Goal: Information Seeking & Learning: Learn about a topic

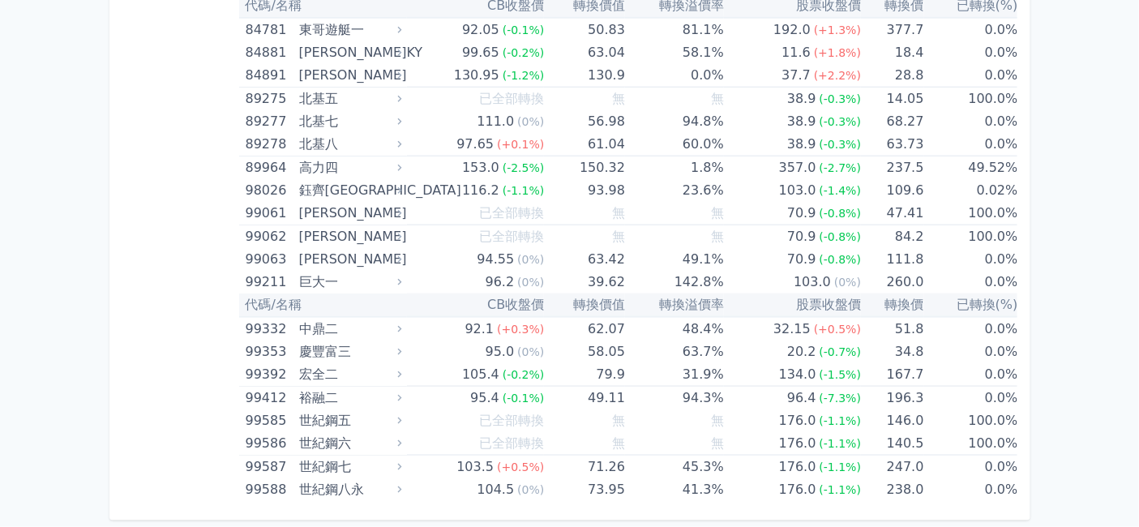
scroll to position [13433, 0]
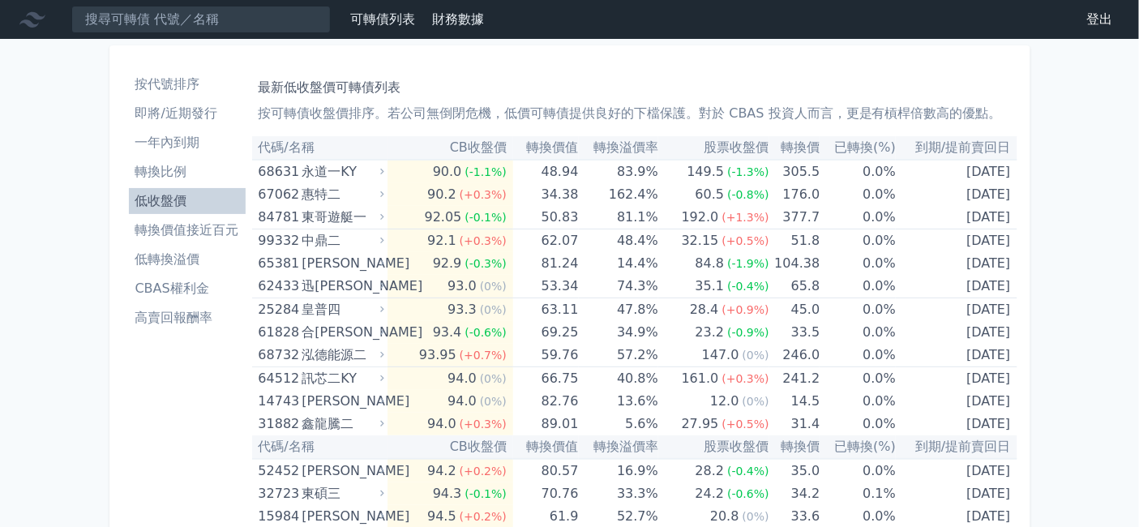
click at [129, 123] on li "即將/近期發行" at bounding box center [187, 113] width 117 height 19
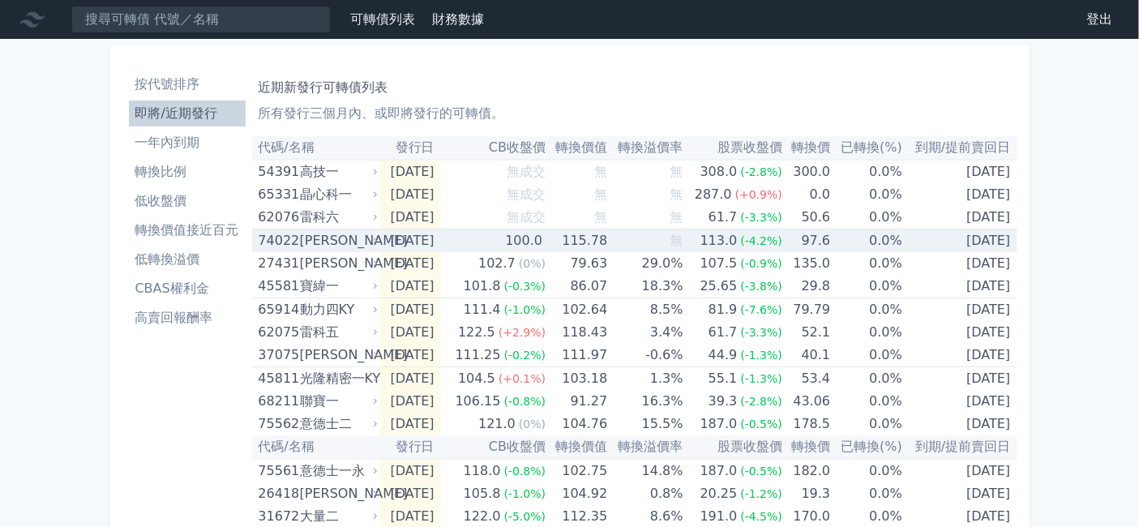
click at [300, 252] on div "[PERSON_NAME]" at bounding box center [337, 240] width 75 height 23
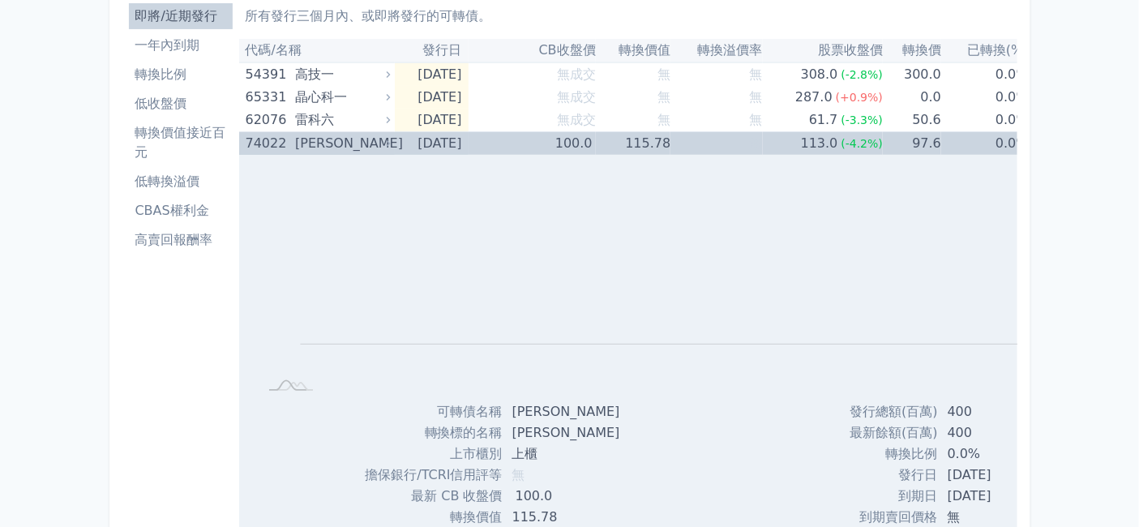
scroll to position [90, 0]
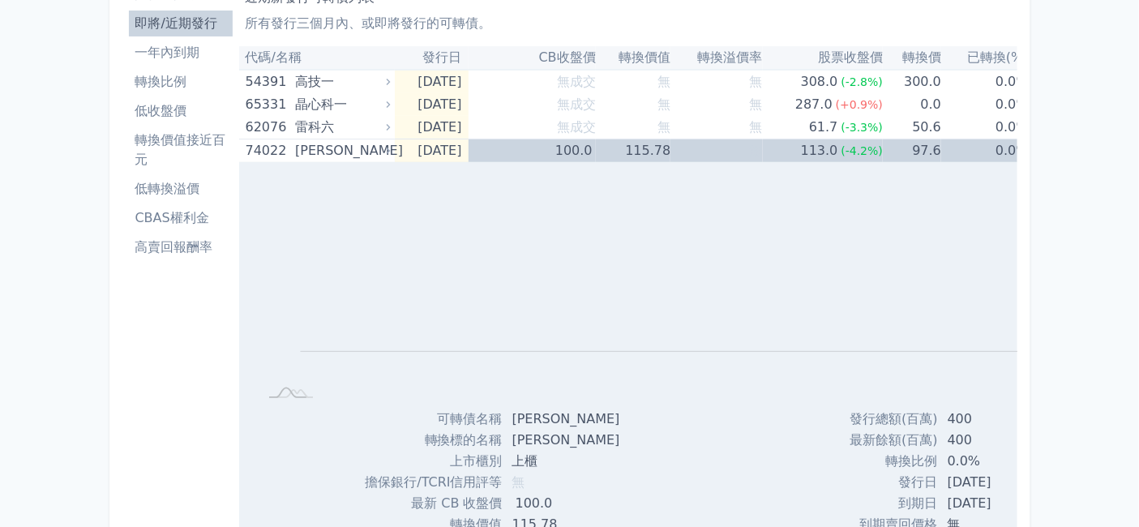
click at [129, 62] on li "一年內到期" at bounding box center [181, 52] width 104 height 19
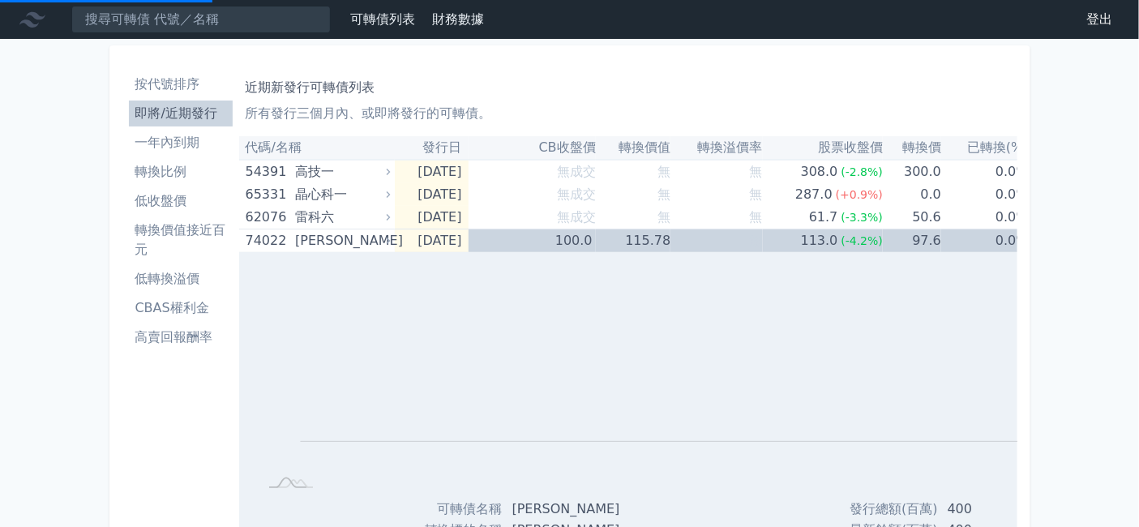
click at [129, 94] on li "按代號排序" at bounding box center [181, 84] width 104 height 19
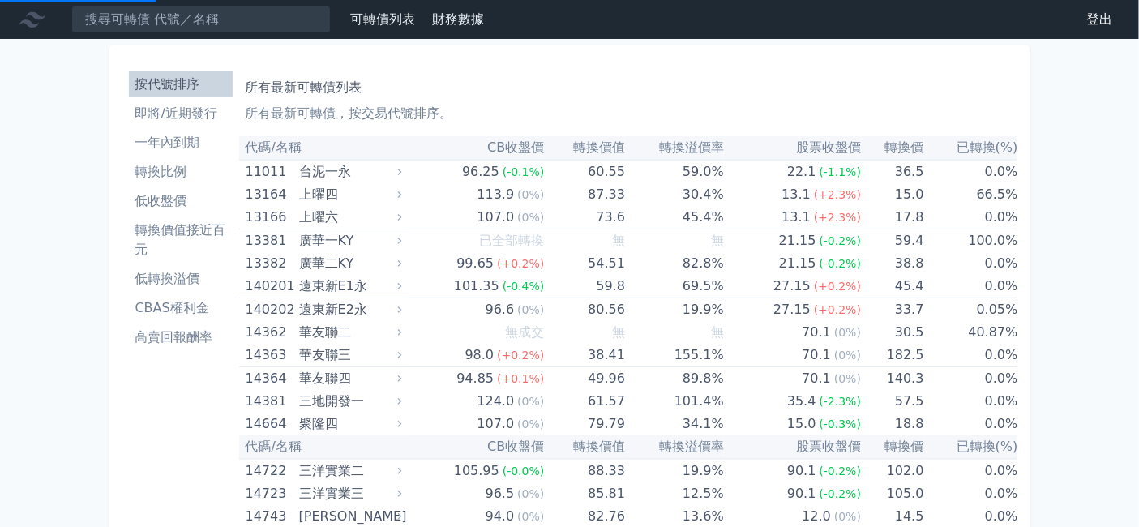
click at [129, 123] on li "即將/近期發行" at bounding box center [181, 113] width 104 height 19
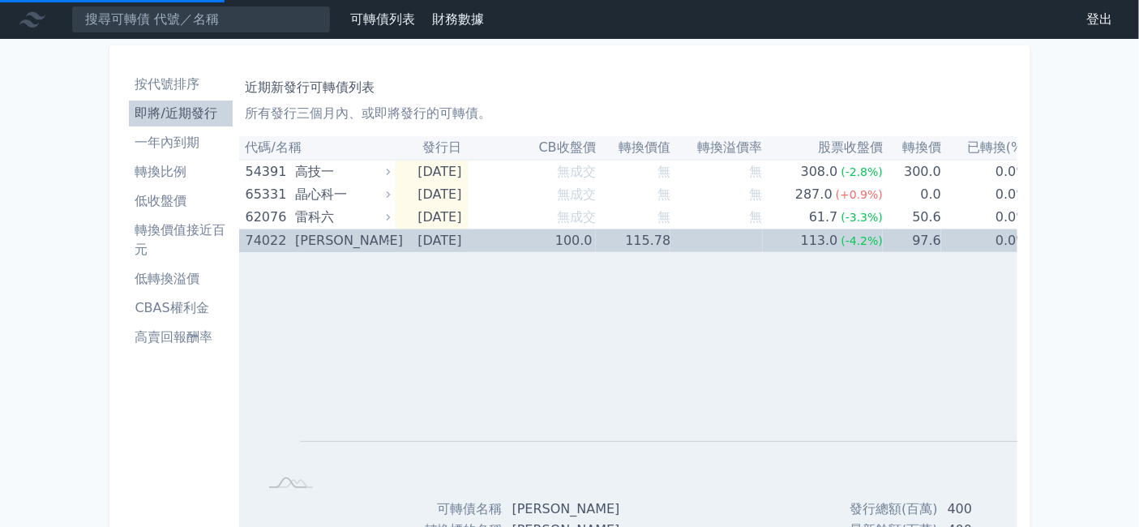
click at [295, 252] on div "[PERSON_NAME]" at bounding box center [341, 240] width 92 height 23
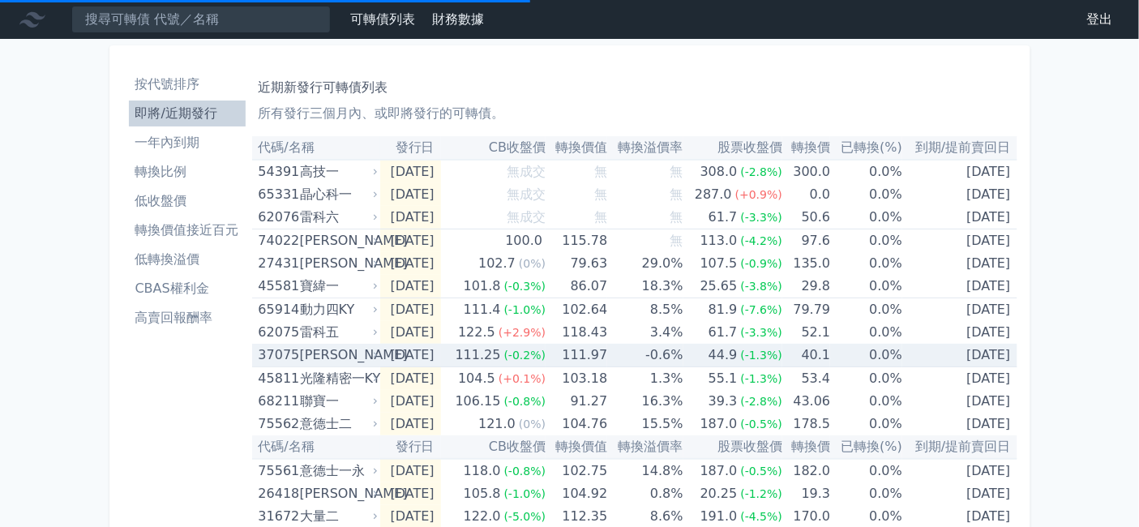
click at [300, 367] on div "[PERSON_NAME]" at bounding box center [337, 355] width 75 height 23
